Goal: Information Seeking & Learning: Learn about a topic

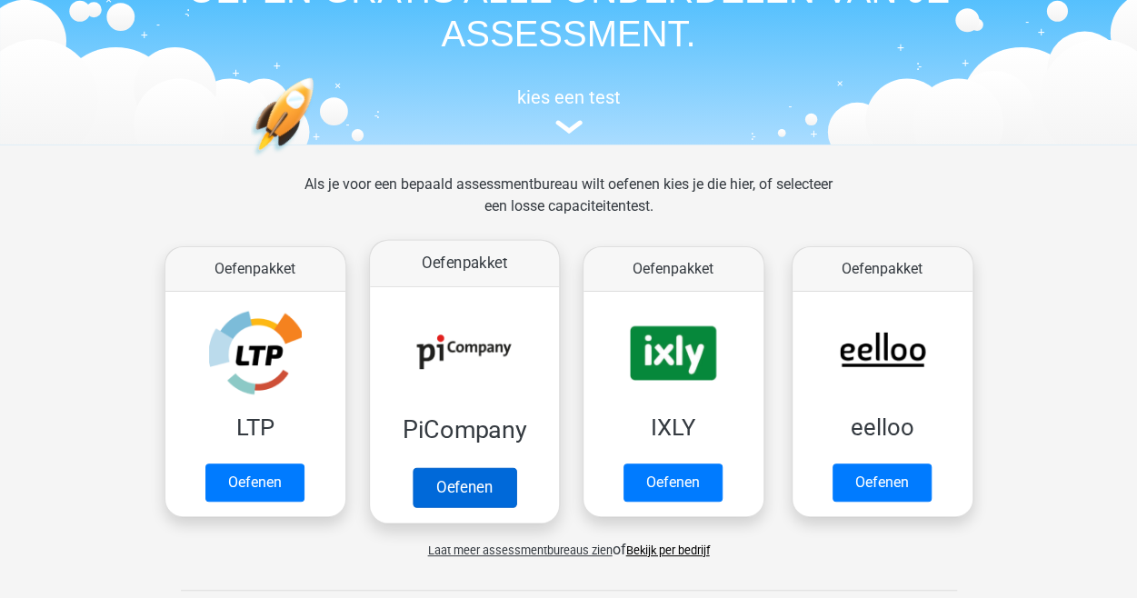
scroll to position [182, 0]
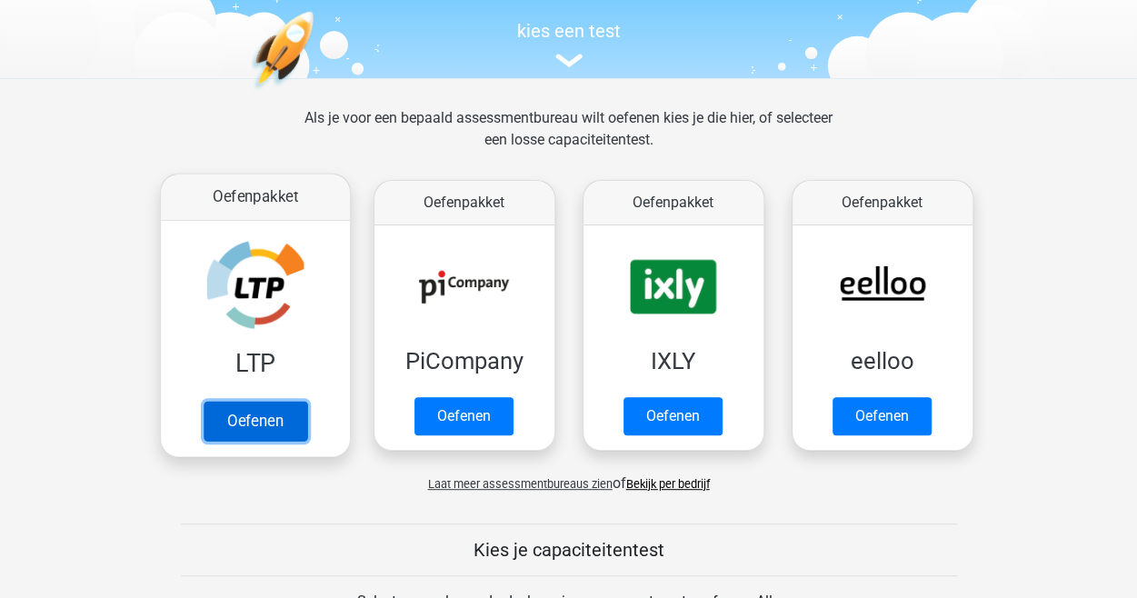
click at [271, 422] on link "Oefenen" at bounding box center [255, 421] width 104 height 40
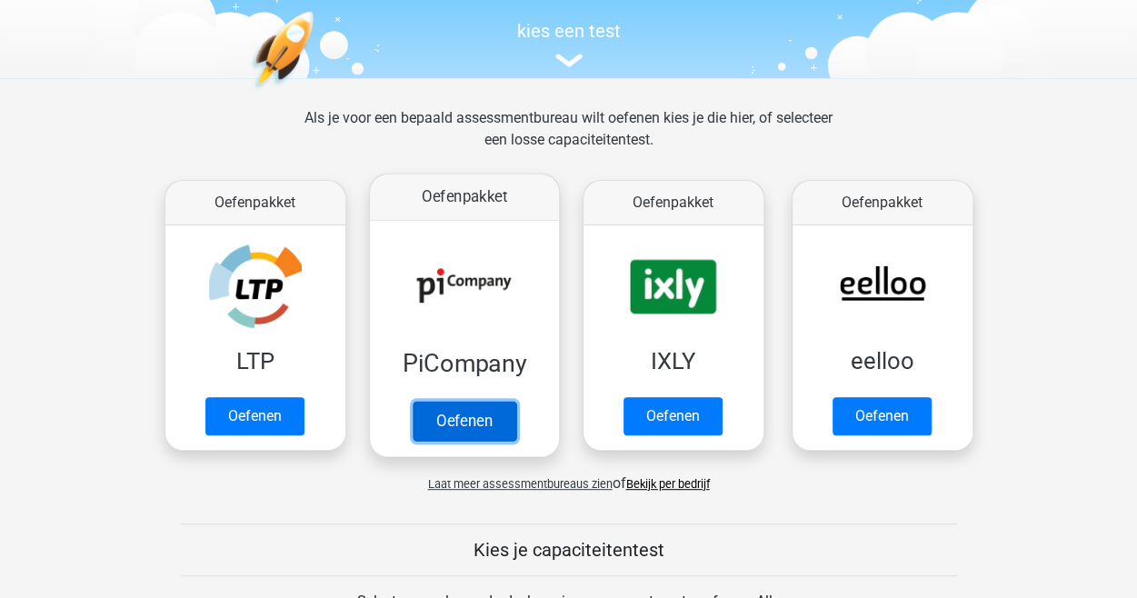
click at [488, 426] on link "Oefenen" at bounding box center [464, 421] width 104 height 40
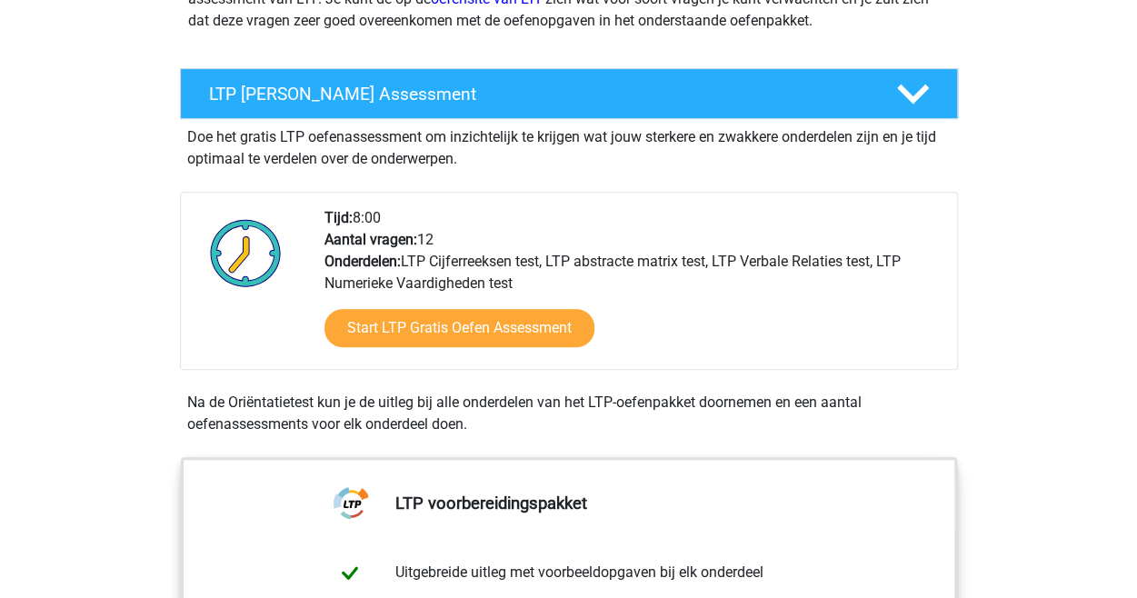
scroll to position [273, 0]
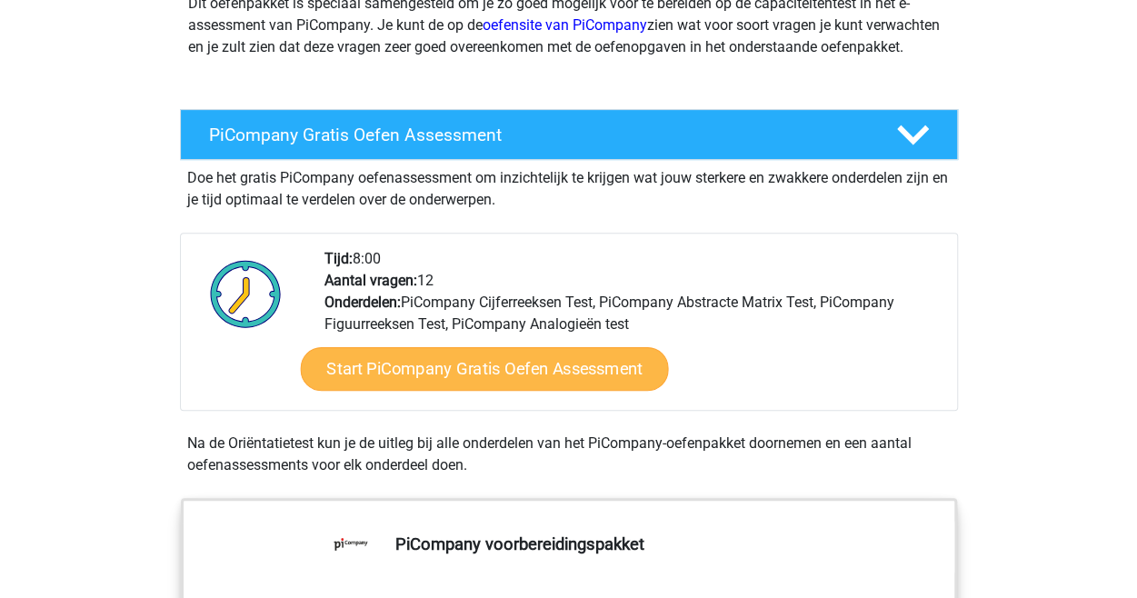
scroll to position [273, 0]
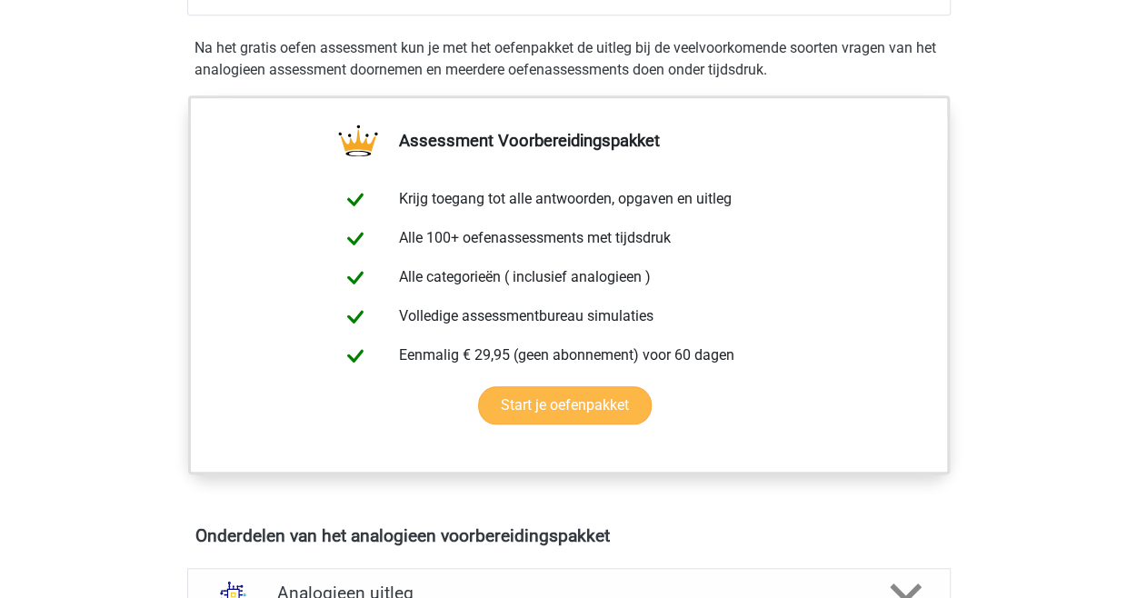
scroll to position [454, 0]
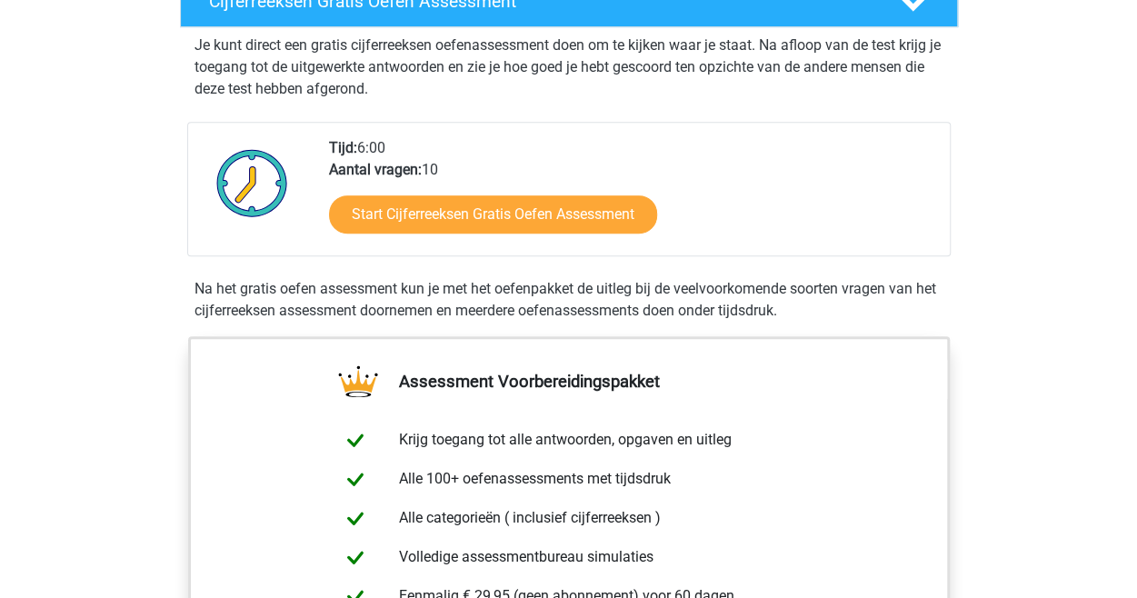
scroll to position [363, 0]
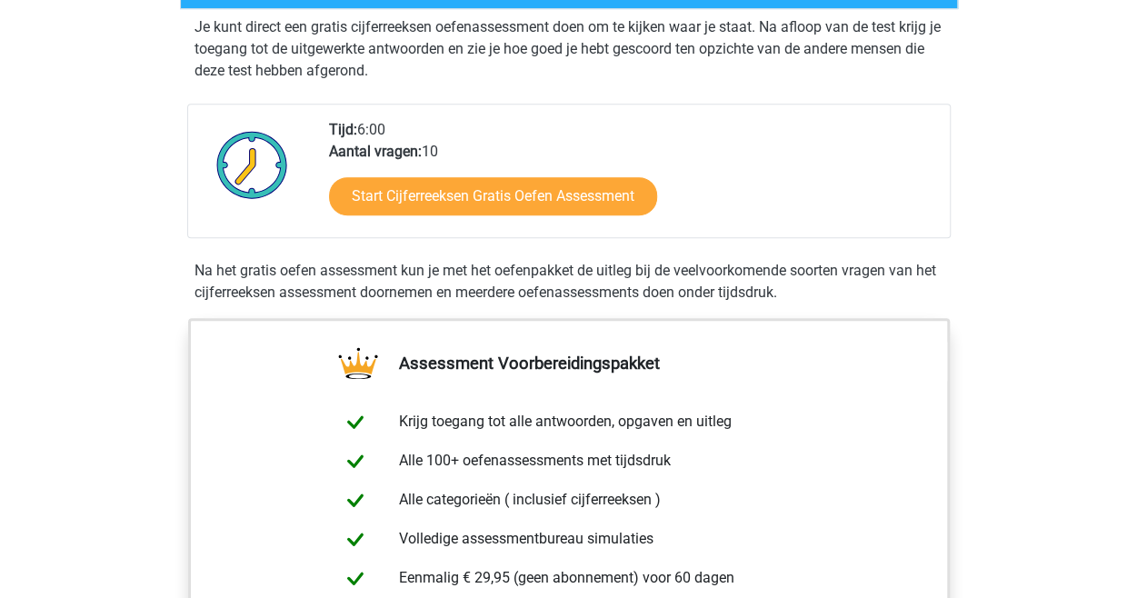
drag, startPoint x: 611, startPoint y: 364, endPoint x: 846, endPoint y: 343, distance: 236.3
